Goal: Task Accomplishment & Management: Use online tool/utility

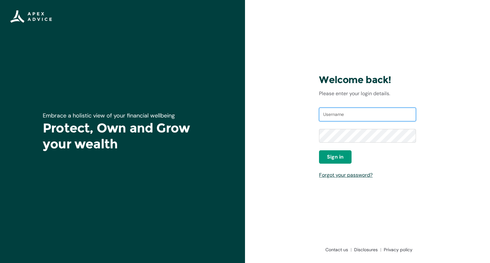
click at [336, 111] on input "Username" at bounding box center [367, 115] width 97 height 14
type input "[EMAIL_ADDRESS][DOMAIN_NAME]"
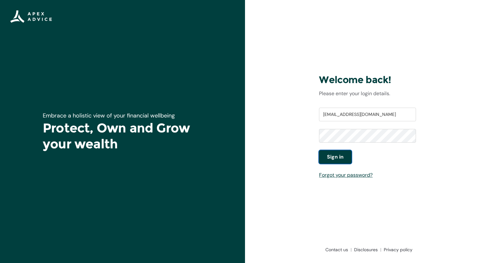
click at [334, 155] on span "Sign in" at bounding box center [335, 157] width 17 height 8
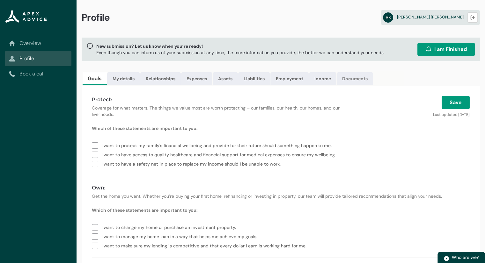
click at [365, 76] on link "Documents" at bounding box center [355, 78] width 36 height 13
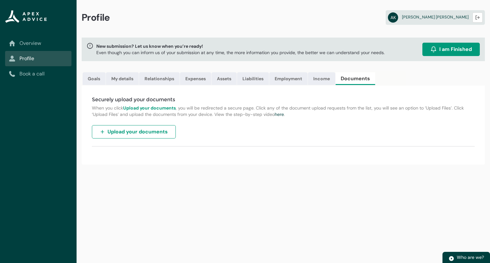
click at [147, 130] on span "Upload your documents" at bounding box center [137, 132] width 60 height 8
